Goal: Find specific fact: Find specific fact

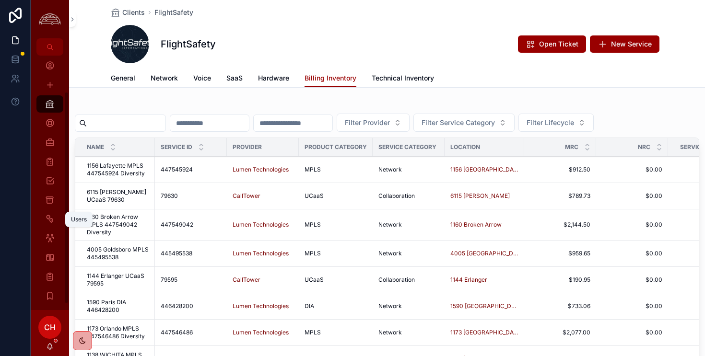
scroll to position [48, 0]
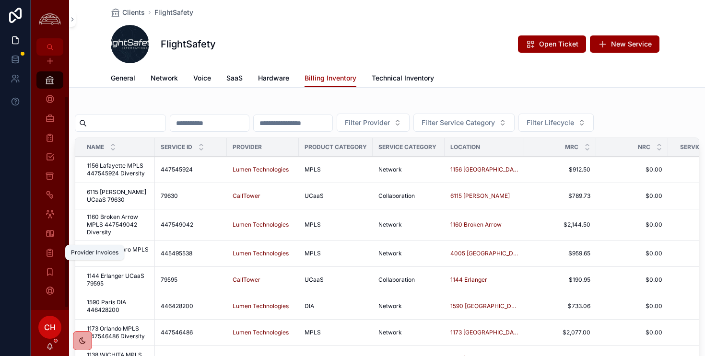
click at [52, 252] on icon "scrollable content" at bounding box center [50, 253] width 10 height 10
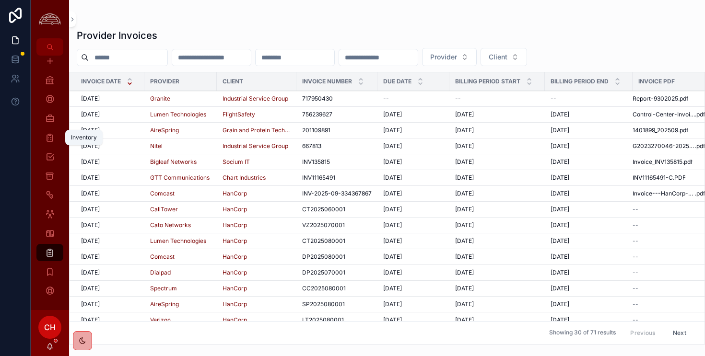
click at [49, 141] on icon "scrollable content" at bounding box center [50, 138] width 10 height 10
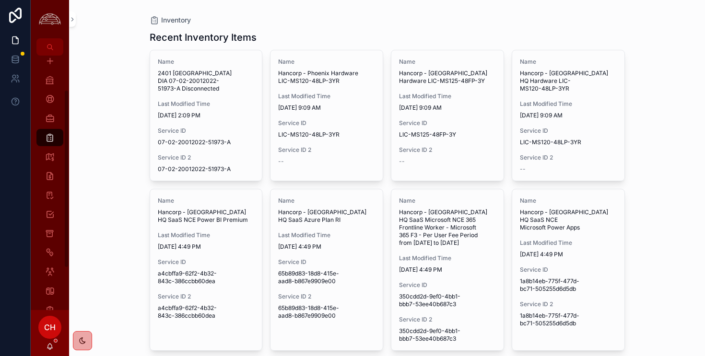
click at [99, 165] on div "Inventory Recent Inventory Items Name 2401 [GEOGRAPHIC_DATA] DIA 07-02-20012022…" at bounding box center [387, 178] width 636 height 356
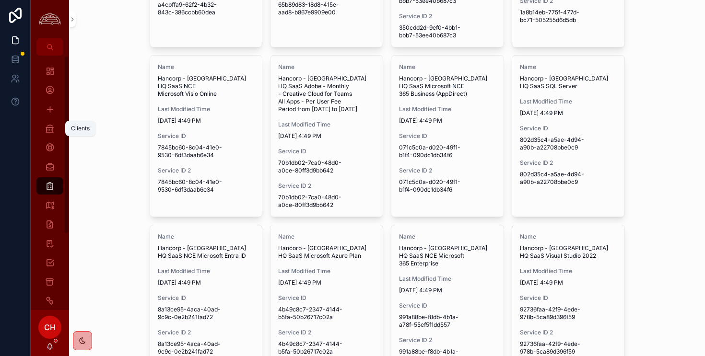
click at [50, 127] on icon "scrollable content" at bounding box center [50, 129] width 10 height 10
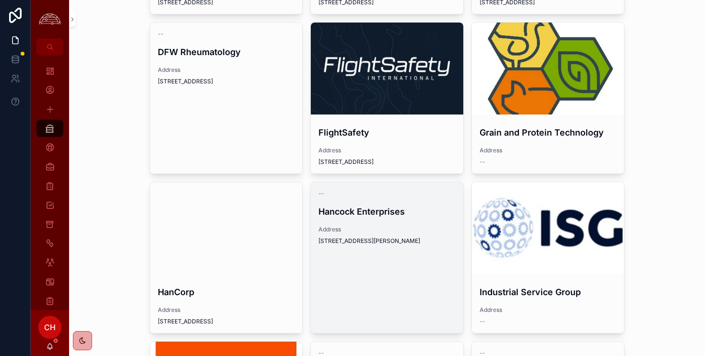
scroll to position [194, 0]
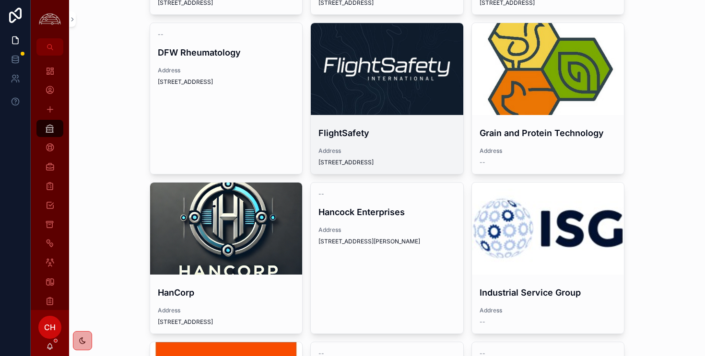
click at [383, 90] on div "scrollable content" at bounding box center [387, 69] width 152 height 92
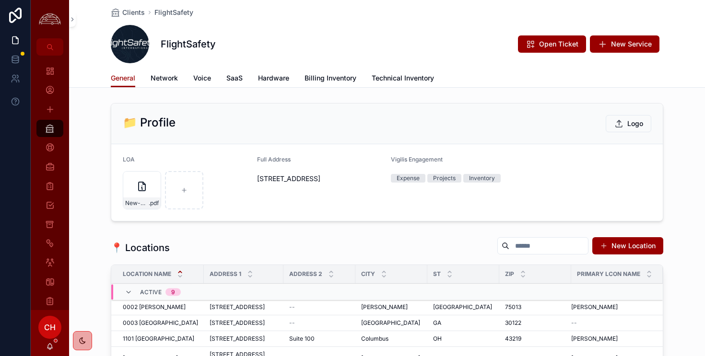
click at [172, 81] on span "Network" at bounding box center [164, 78] width 27 height 10
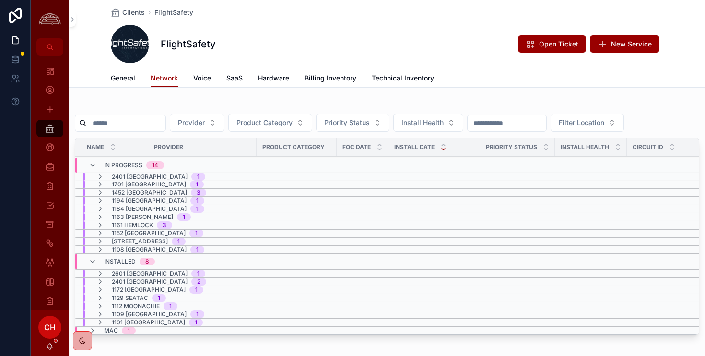
click at [136, 122] on input "scrollable content" at bounding box center [126, 123] width 79 height 13
type input "*********"
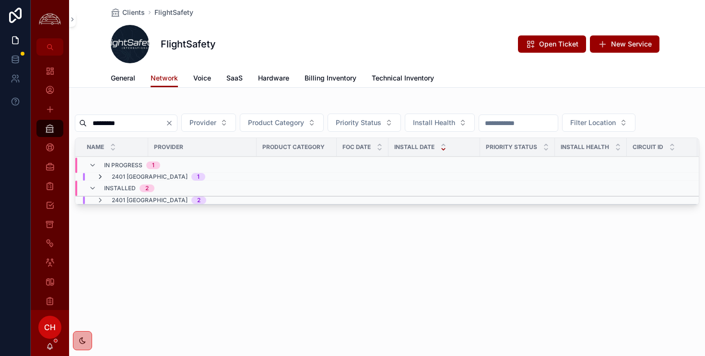
click at [101, 176] on icon "scrollable content" at bounding box center [100, 177] width 8 height 8
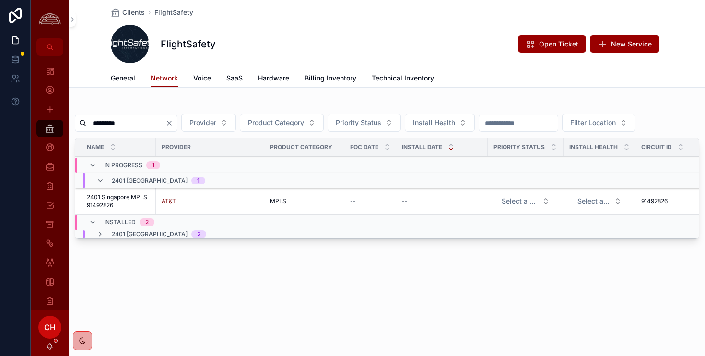
click at [123, 199] on span "2401 Singapore MPLS 91492826" at bounding box center [118, 201] width 63 height 15
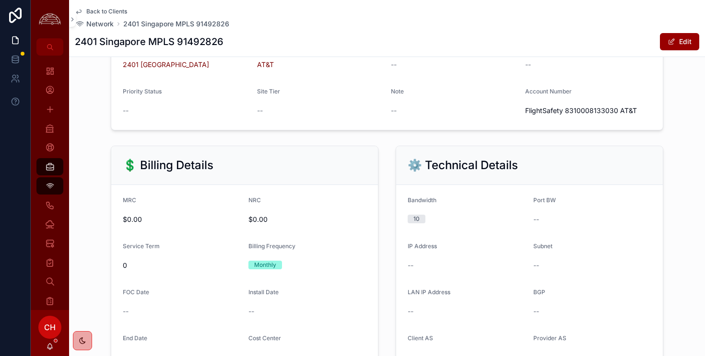
scroll to position [336, 0]
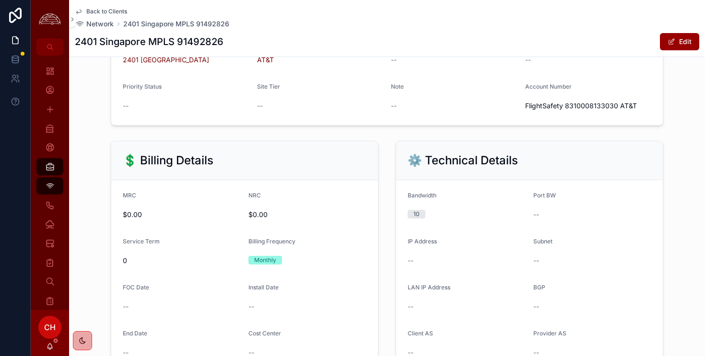
click at [101, 12] on span "Back to Clients" at bounding box center [106, 12] width 41 height 8
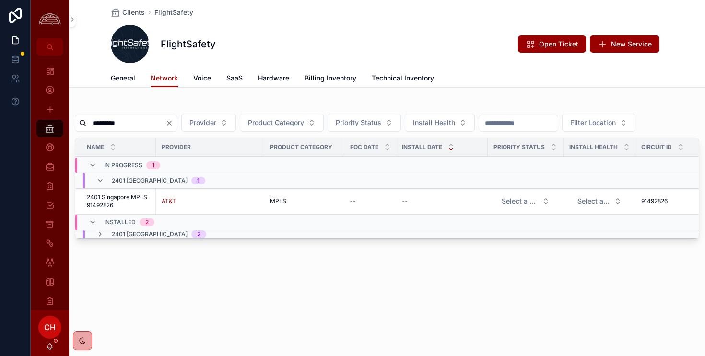
click at [94, 237] on div "2401 [GEOGRAPHIC_DATA] 2" at bounding box center [151, 235] width 133 height 8
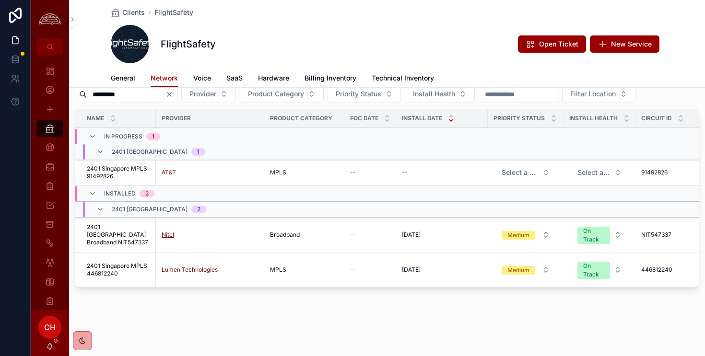
scroll to position [29, 0]
click at [122, 265] on span "2401 Singapore MPLS 446812240" at bounding box center [118, 269] width 63 height 15
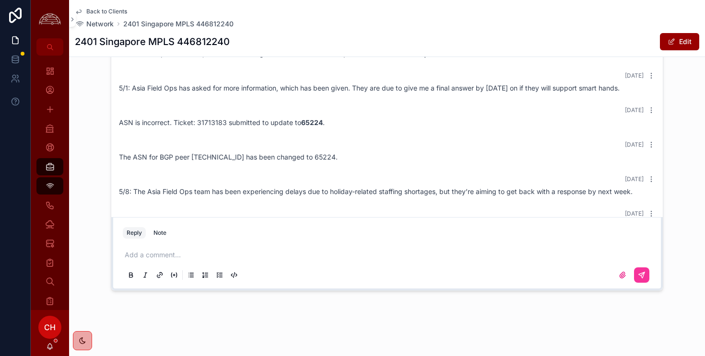
scroll to position [305, 0]
drag, startPoint x: 323, startPoint y: 156, endPoint x: 192, endPoint y: 159, distance: 130.9
click at [192, 159] on div "The ASN for BGP peer [TECHNICAL_ID] has been changed to 65224." at bounding box center [387, 157] width 536 height 10
copy span "[TECHNICAL_ID] has been changed to 65224."
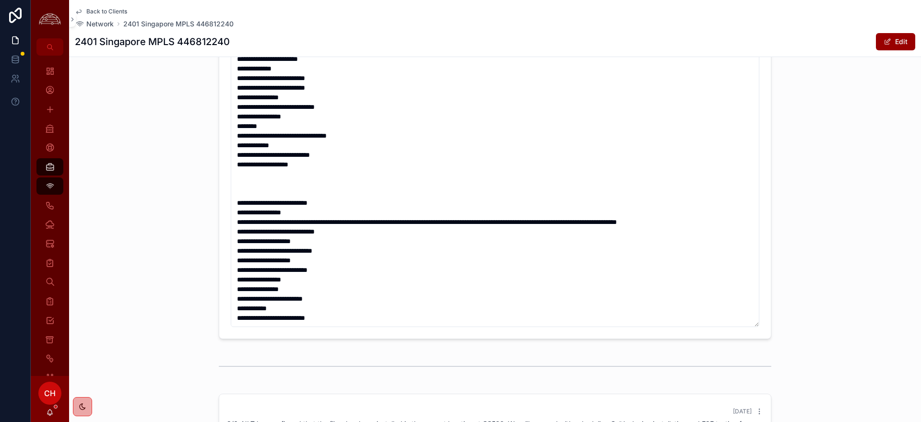
scroll to position [86, 0]
